Goal: Browse casually

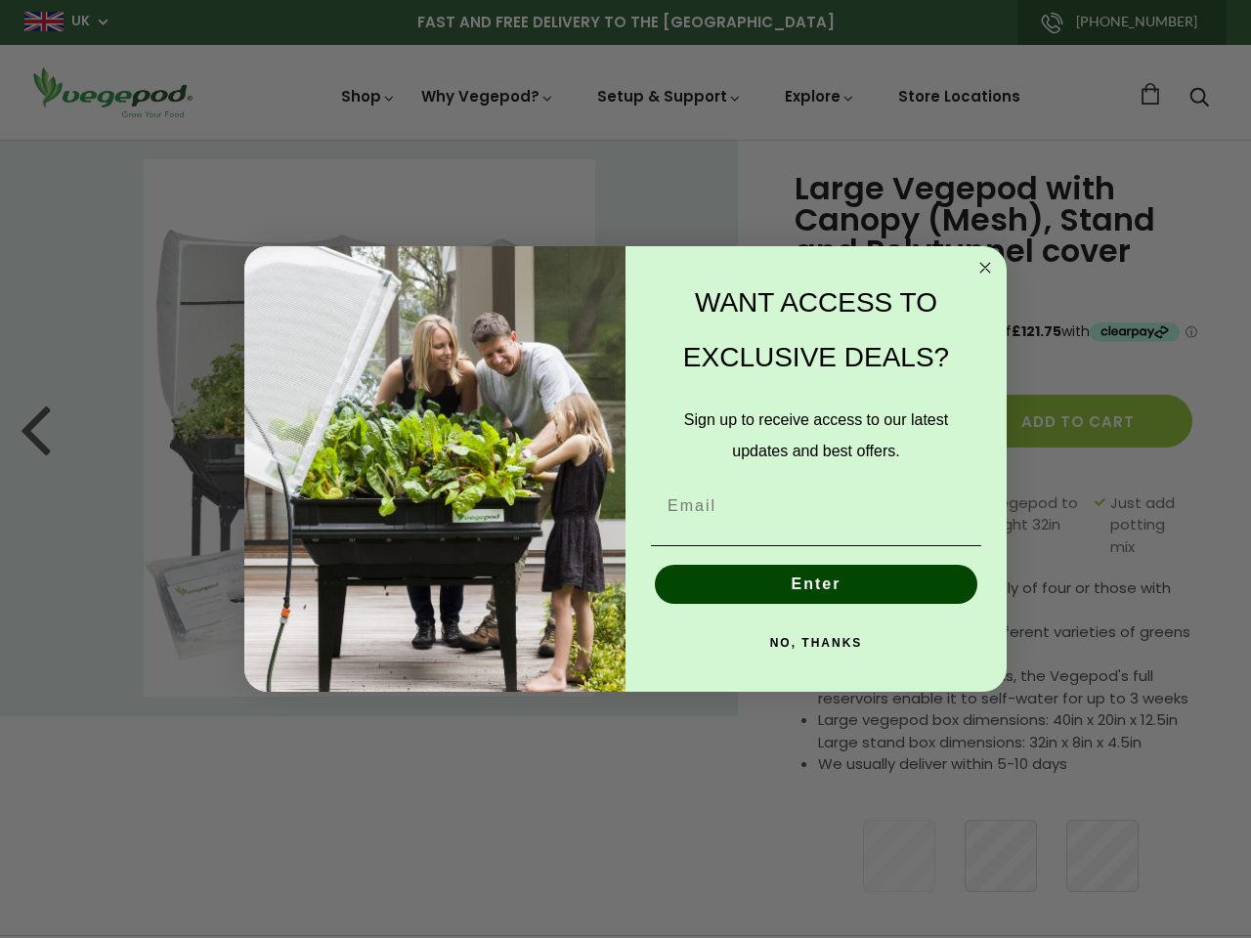
click at [625, 469] on div "WANT ACCESS TO EXCLUSIVE DEALS? Sign up to receive access to our latest updates…" at bounding box center [805, 469] width 361 height 407
click at [985, 268] on icon "Close dialog" at bounding box center [985, 268] width 10 height 10
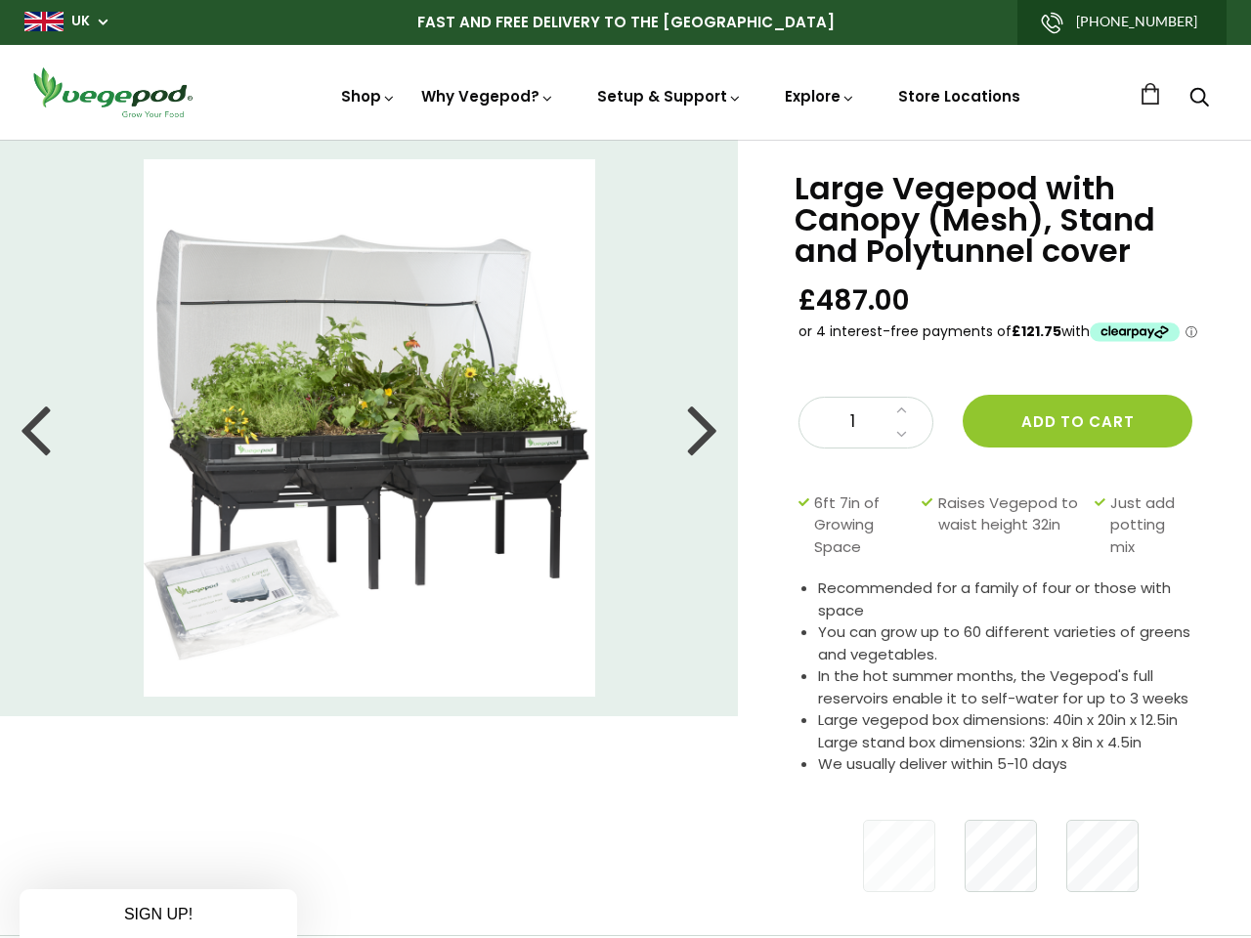
click at [816, 610] on button "Enter" at bounding box center [816, 629] width 322 height 39
click at [816, 658] on div "NO, THANKS" at bounding box center [816, 687] width 342 height 59
